Goal: Entertainment & Leisure: Consume media (video, audio)

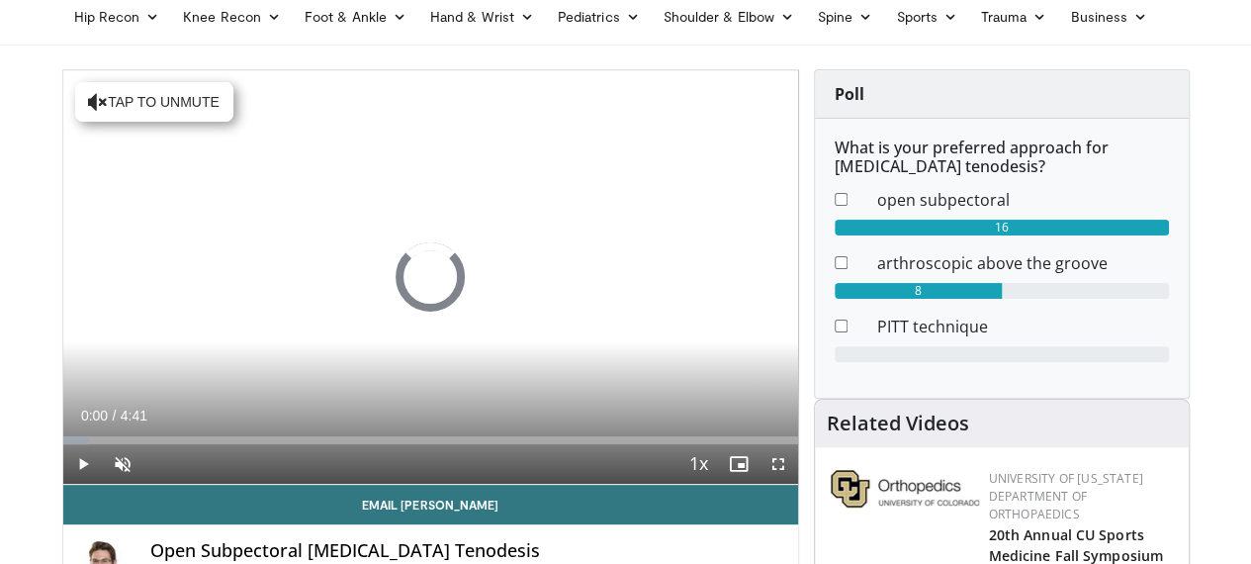
scroll to position [131, 0]
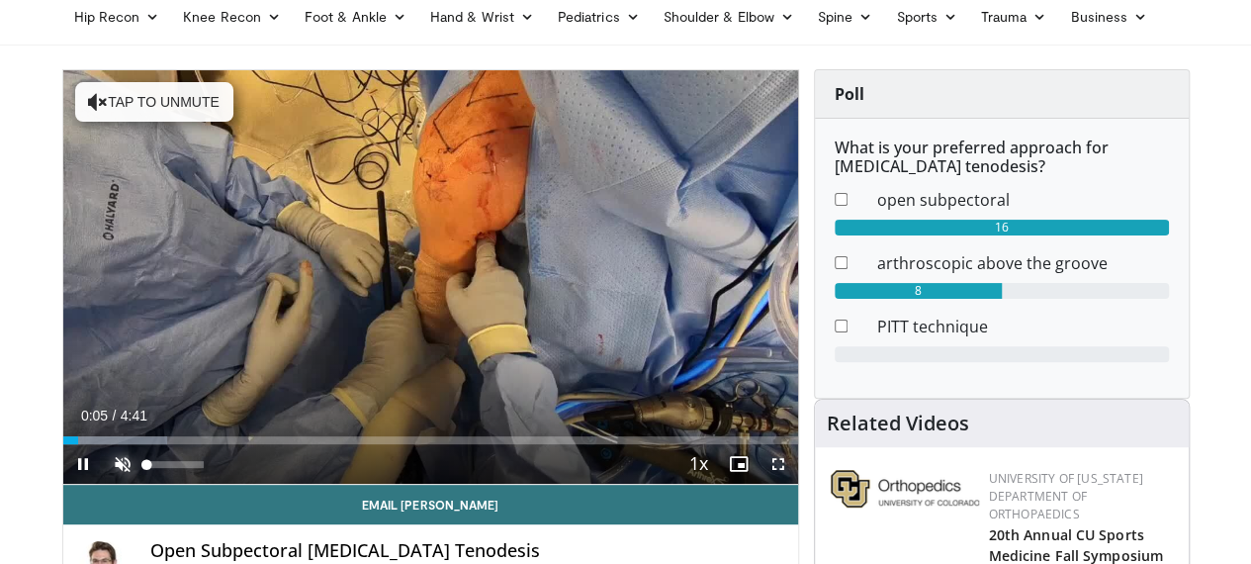
click at [103, 484] on span "Video Player" at bounding box center [123, 464] width 40 height 40
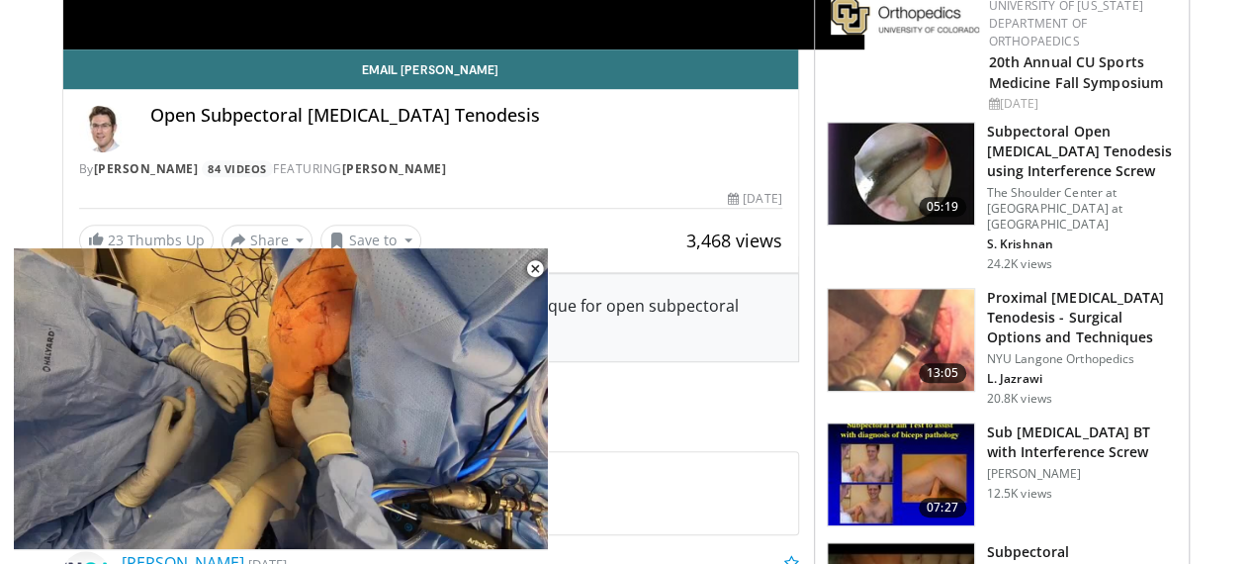
scroll to position [599, 0]
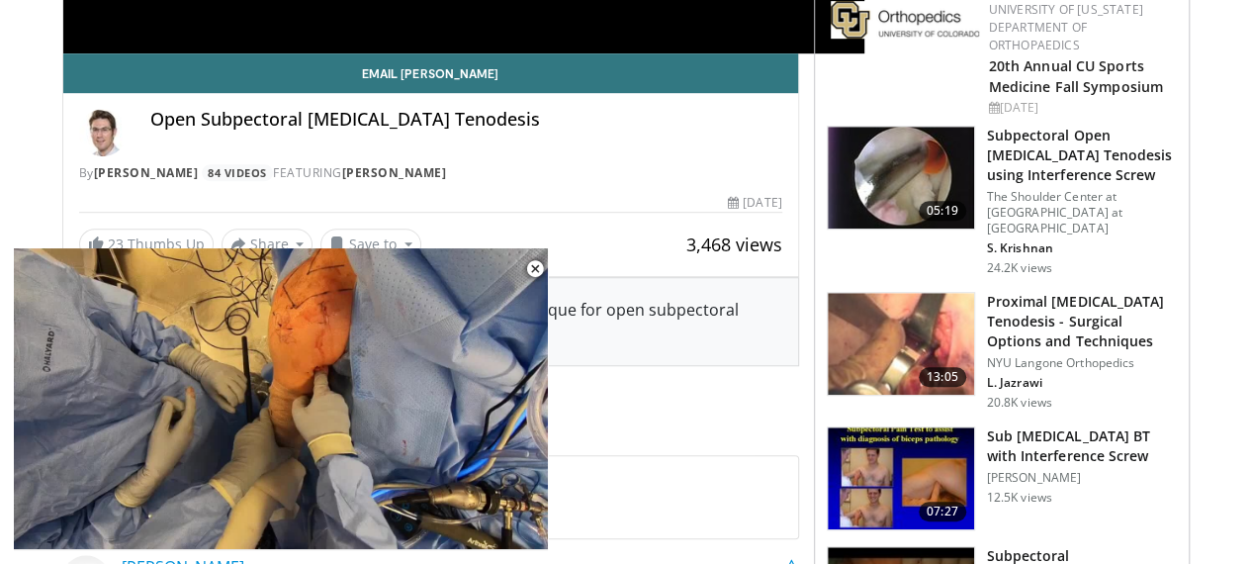
click at [934, 293] on img at bounding box center [901, 344] width 146 height 103
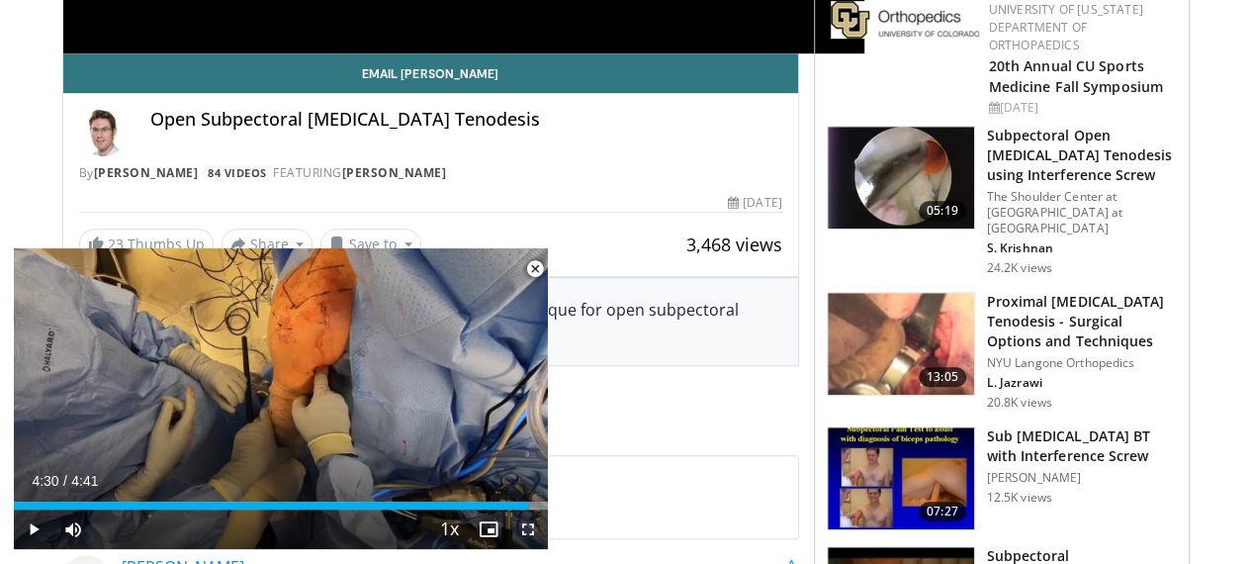
click at [898, 173] on img at bounding box center [901, 178] width 146 height 103
click at [936, 456] on img at bounding box center [901, 478] width 146 height 103
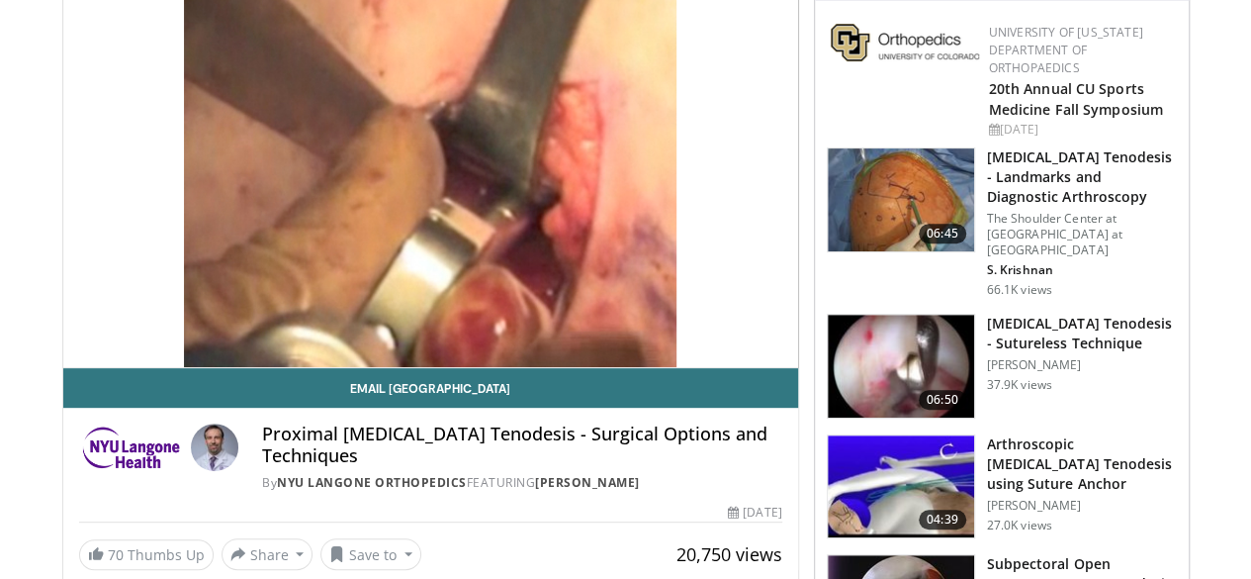
scroll to position [245, 0]
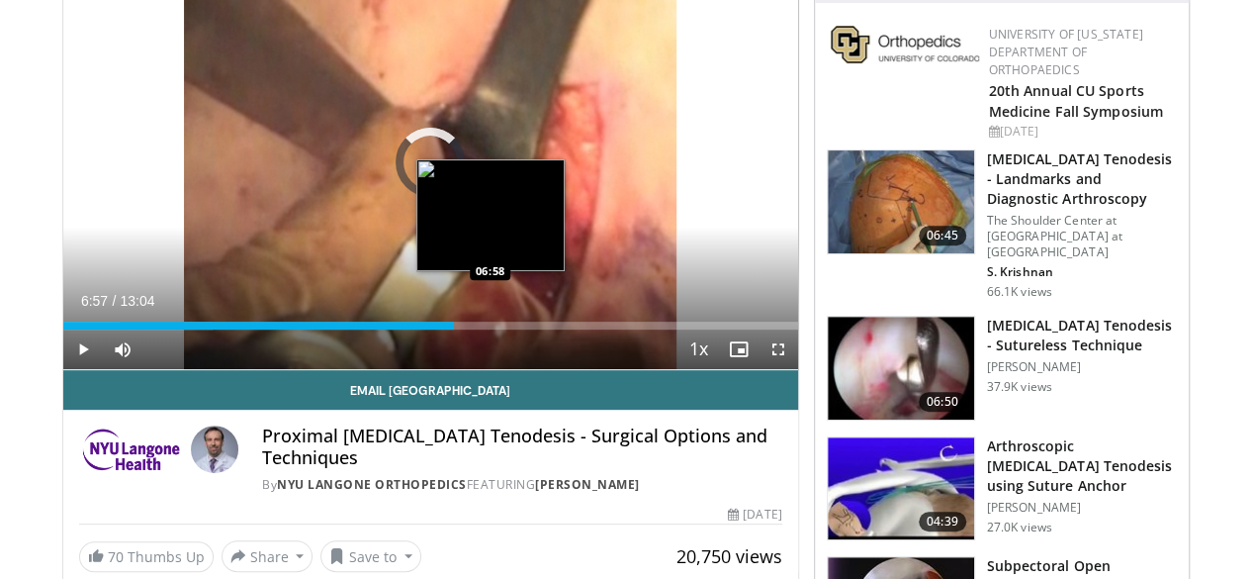
click at [439, 329] on div "Loaded : 20.36% 06:57 06:58" at bounding box center [430, 325] width 735 height 8
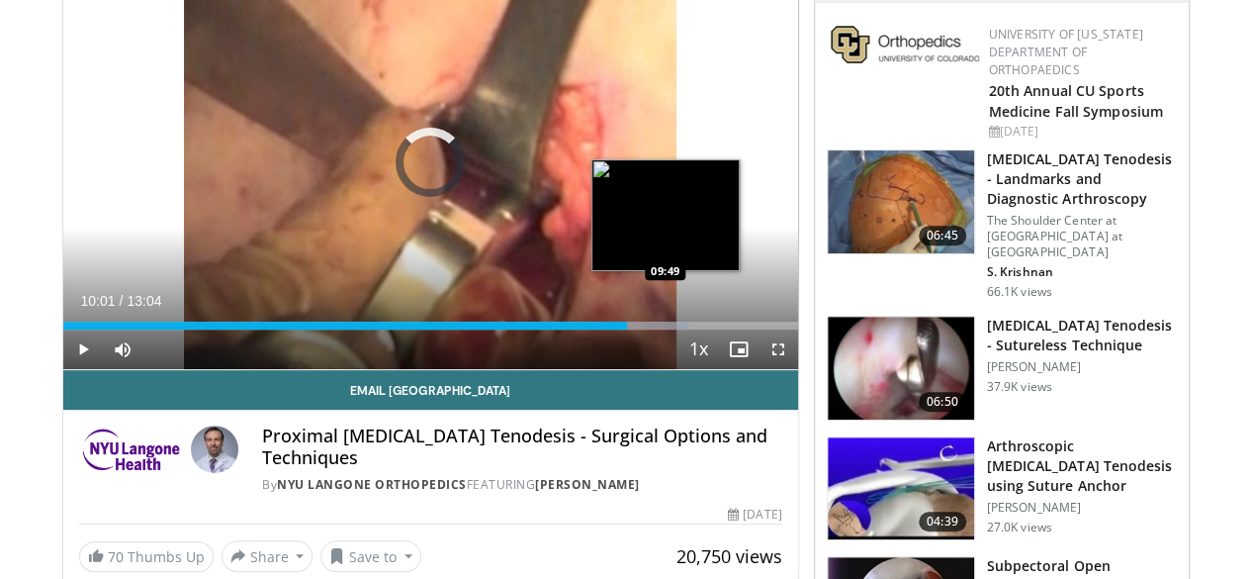
click at [615, 329] on div "10:01" at bounding box center [345, 325] width 564 height 8
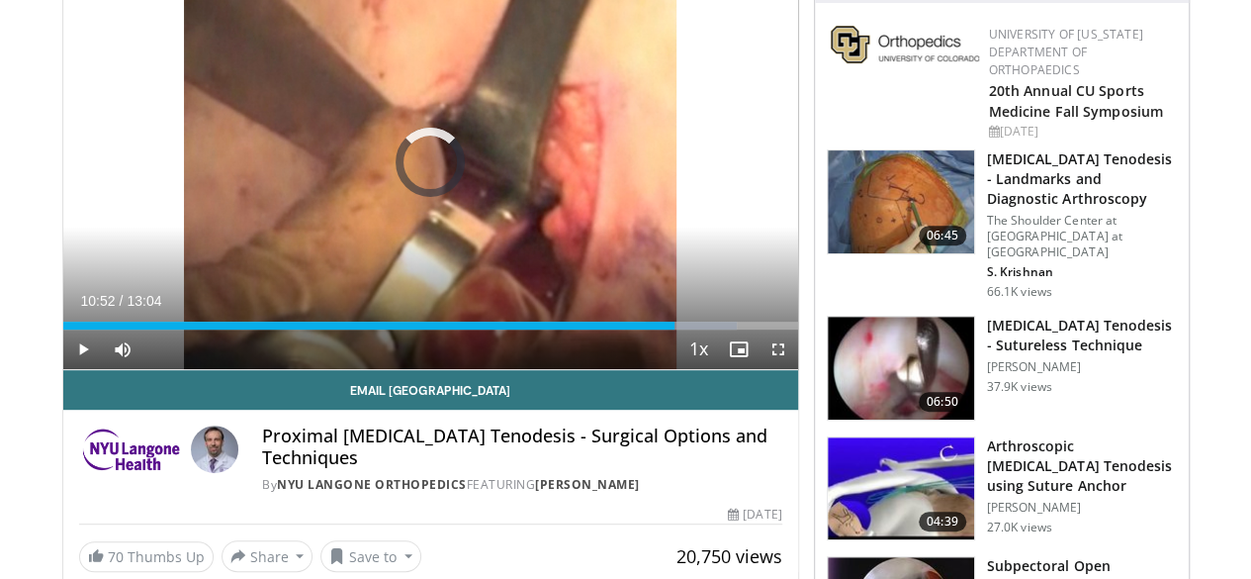
click at [627, 329] on div "10:53" at bounding box center [369, 325] width 612 height 8
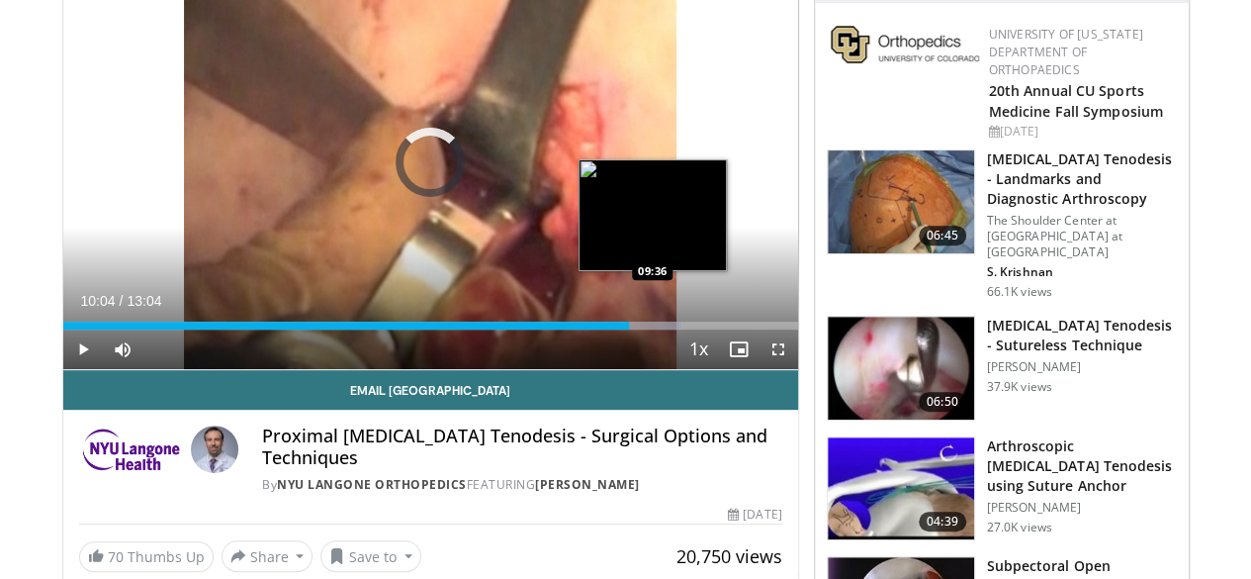
click at [601, 329] on div "10:04" at bounding box center [346, 325] width 567 height 8
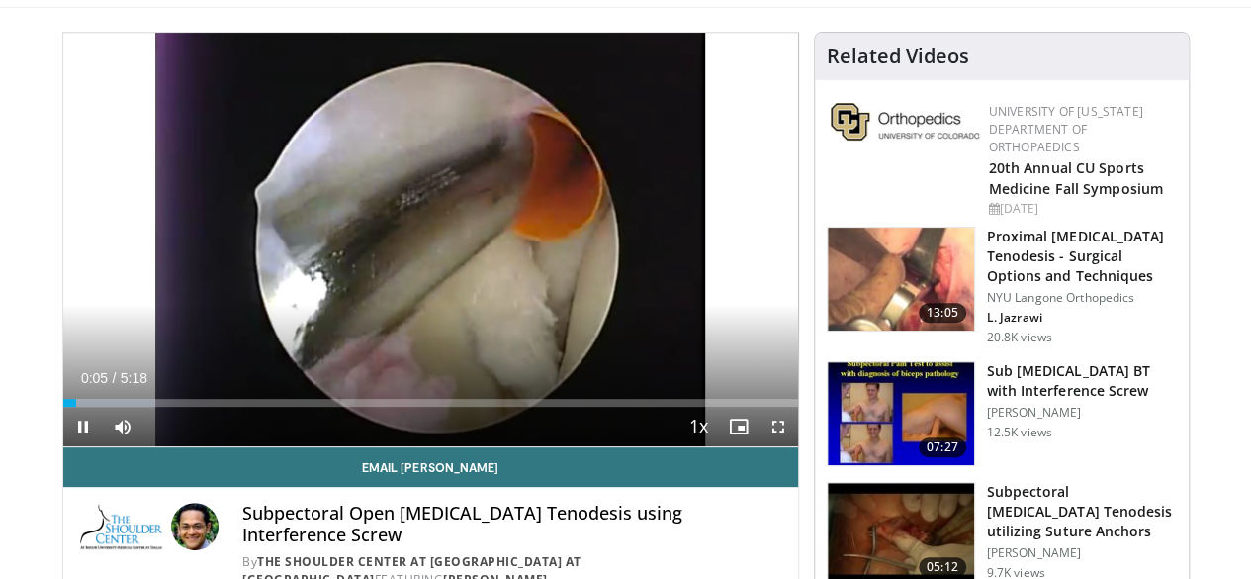
scroll to position [171, 0]
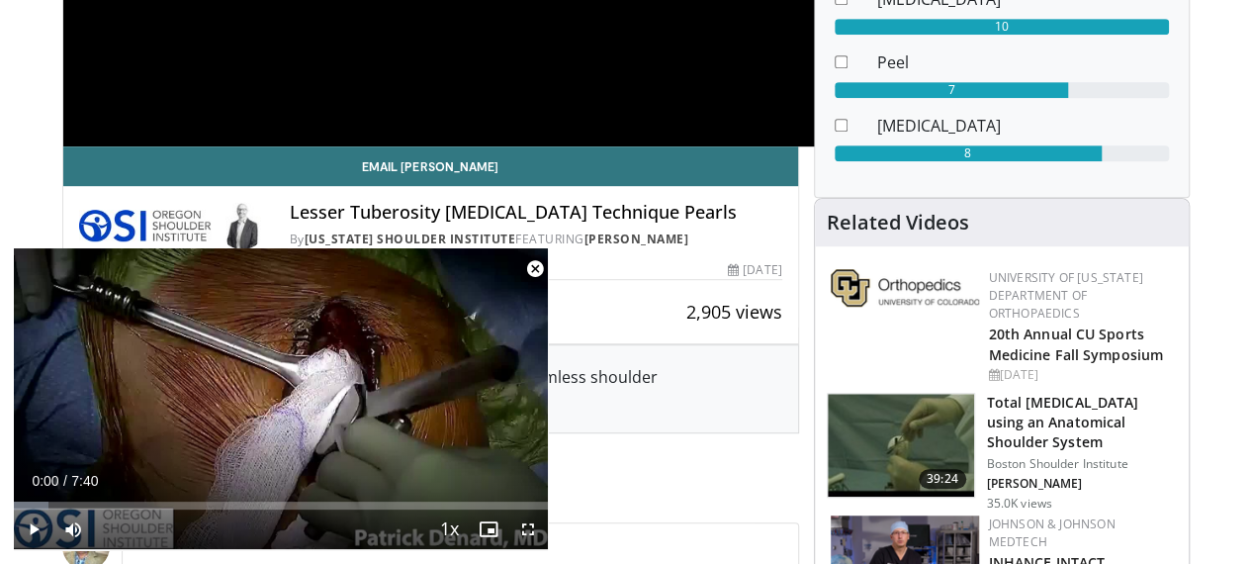
scroll to position [188, 0]
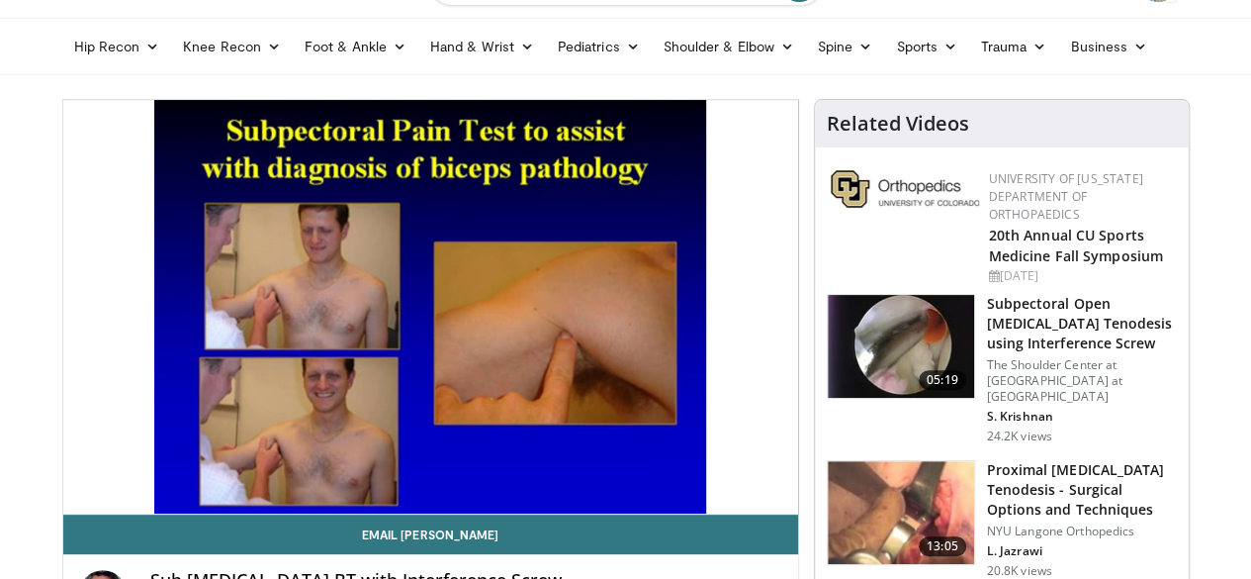
scroll to position [115, 0]
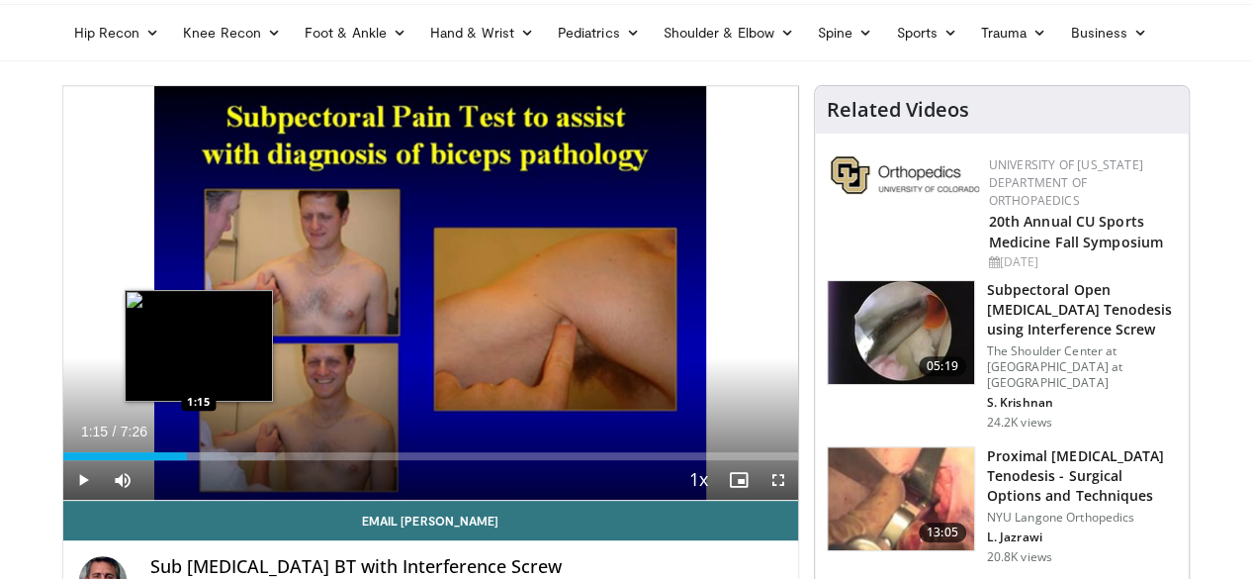
click at [148, 460] on div "Loaded : 28.87% 1:15 1:15" at bounding box center [430, 456] width 735 height 8
